Goal: Browse casually

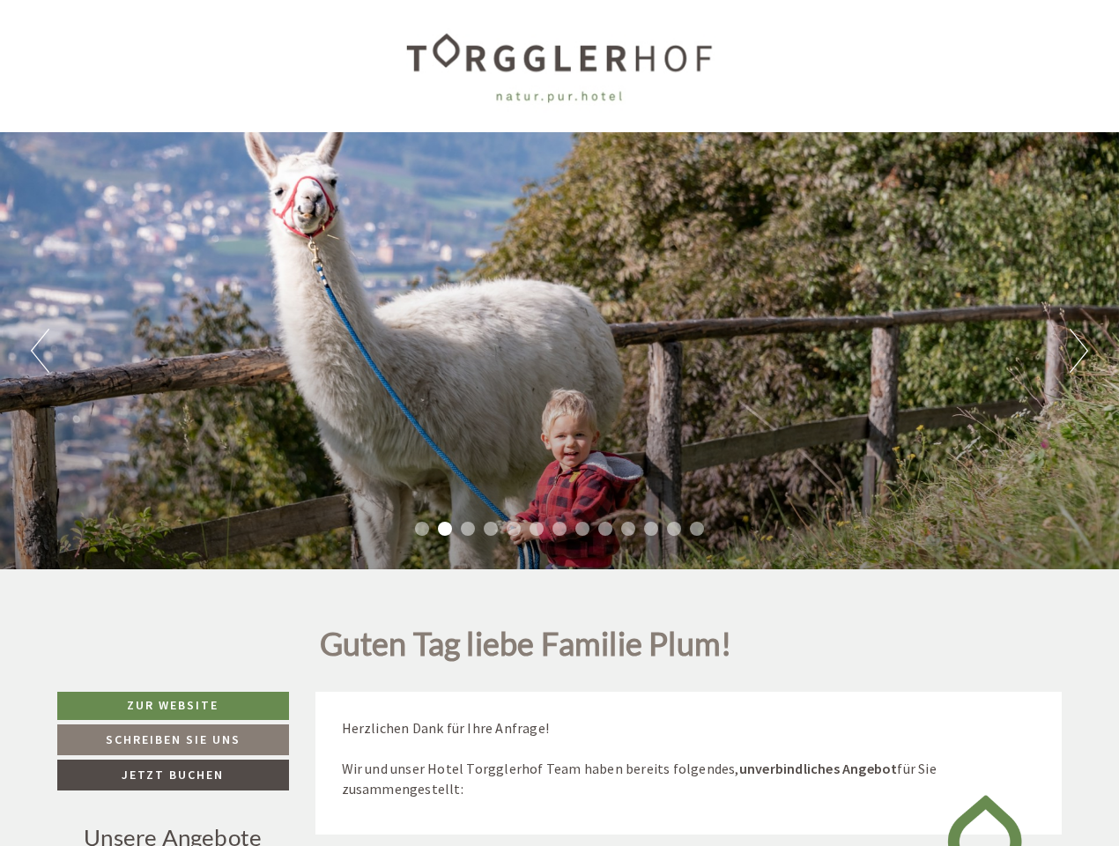
click at [559, 423] on div "Previous Next 1 2 3 4 5 6 7 8 9 10 11 12 13" at bounding box center [559, 350] width 1119 height 437
click at [40, 351] on button "Previous" at bounding box center [40, 351] width 19 height 44
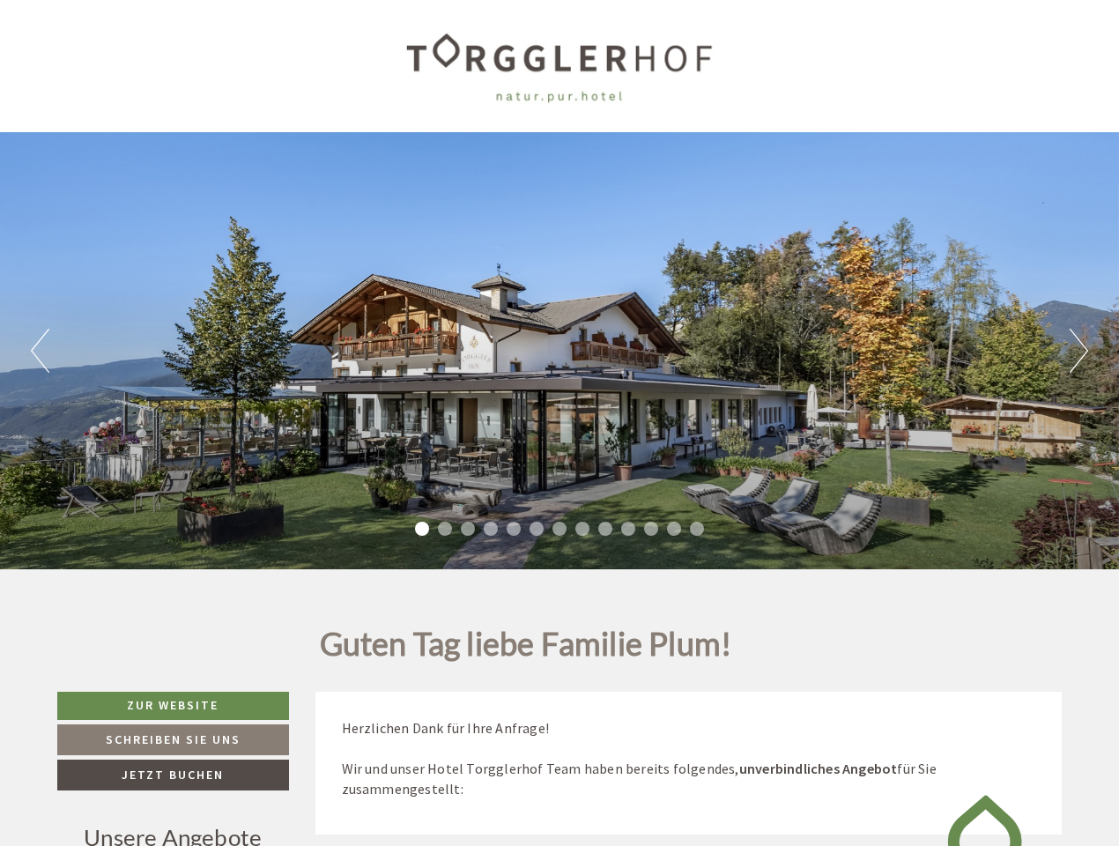
click at [559, 351] on div "Previous Next 1 2 3 4 5 6 7 8 9 10 11 12 13" at bounding box center [559, 350] width 1119 height 437
click at [1078, 351] on button "Next" at bounding box center [1079, 351] width 19 height 44
click at [422, 529] on li "1" at bounding box center [422, 529] width 14 height 14
click at [445, 529] on li "2" at bounding box center [445, 529] width 14 height 14
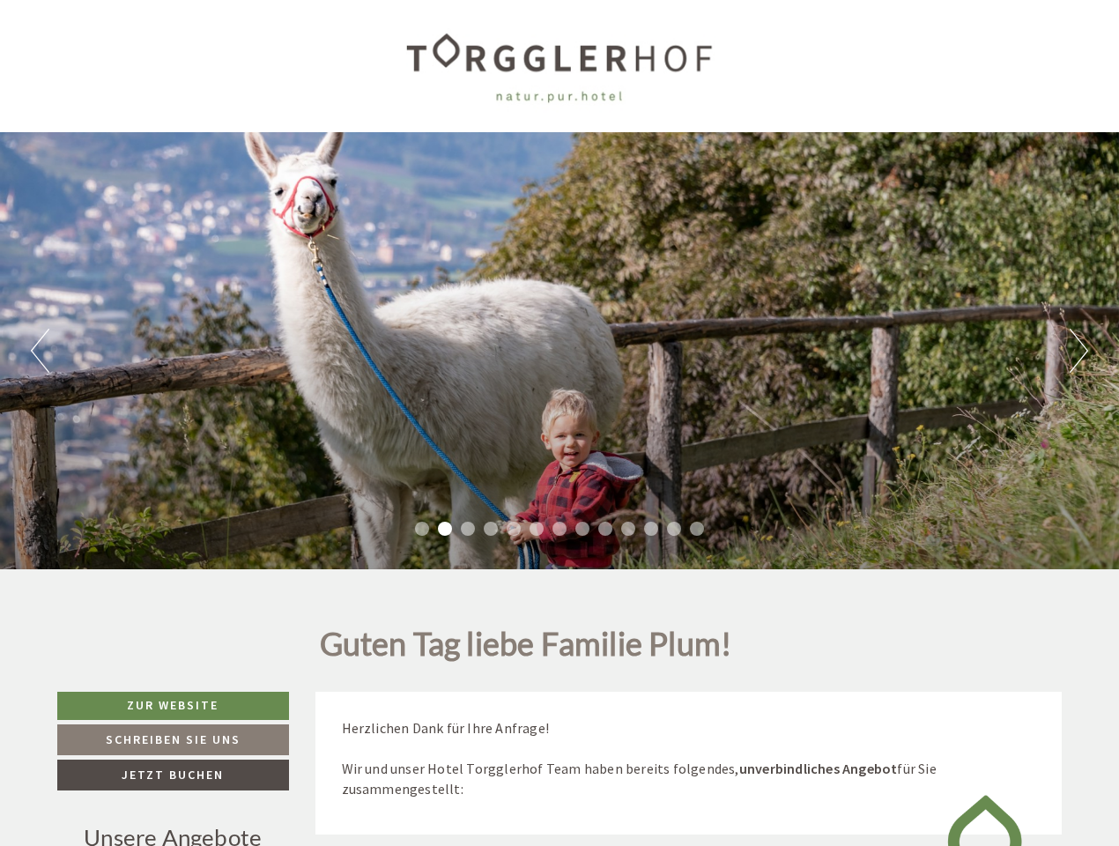
click at [468, 529] on li "3" at bounding box center [468, 529] width 14 height 14
click at [491, 529] on li "4" at bounding box center [491, 529] width 14 height 14
click at [514, 529] on li "5" at bounding box center [514, 529] width 14 height 14
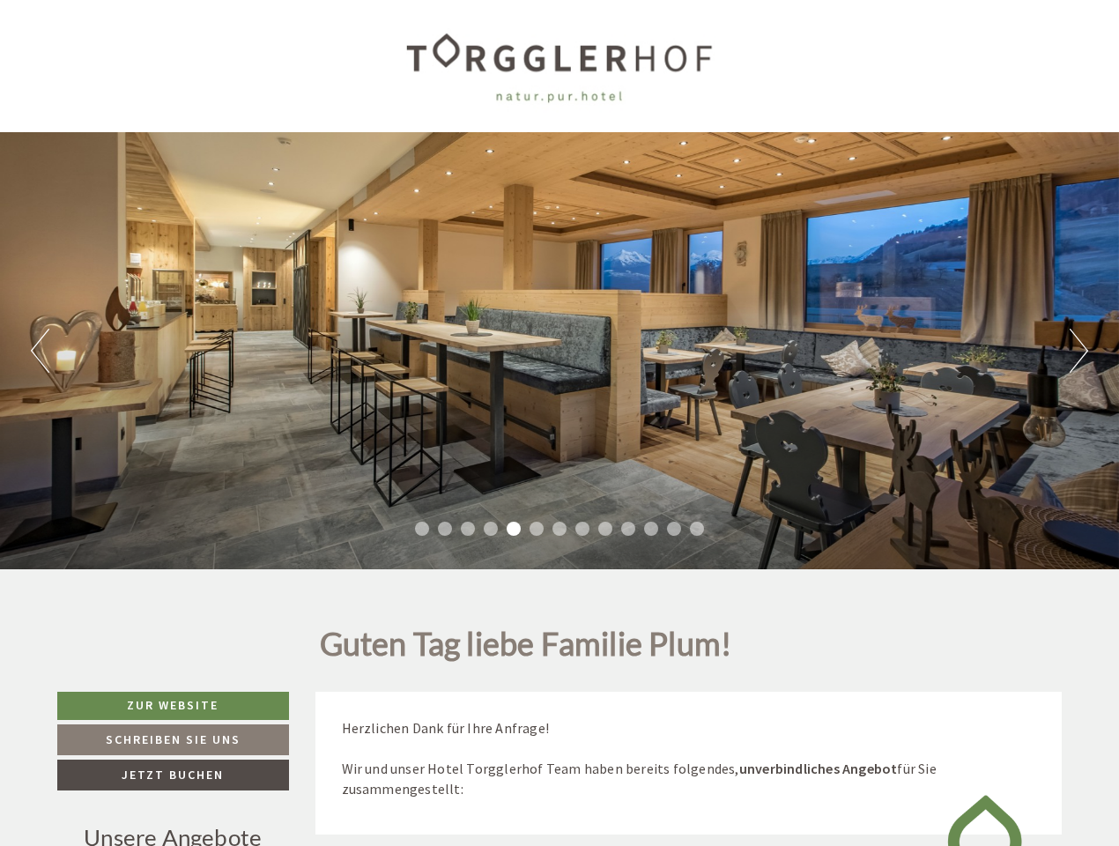
click at [537, 529] on li "6" at bounding box center [537, 529] width 14 height 14
